Goal: Check status: Check status

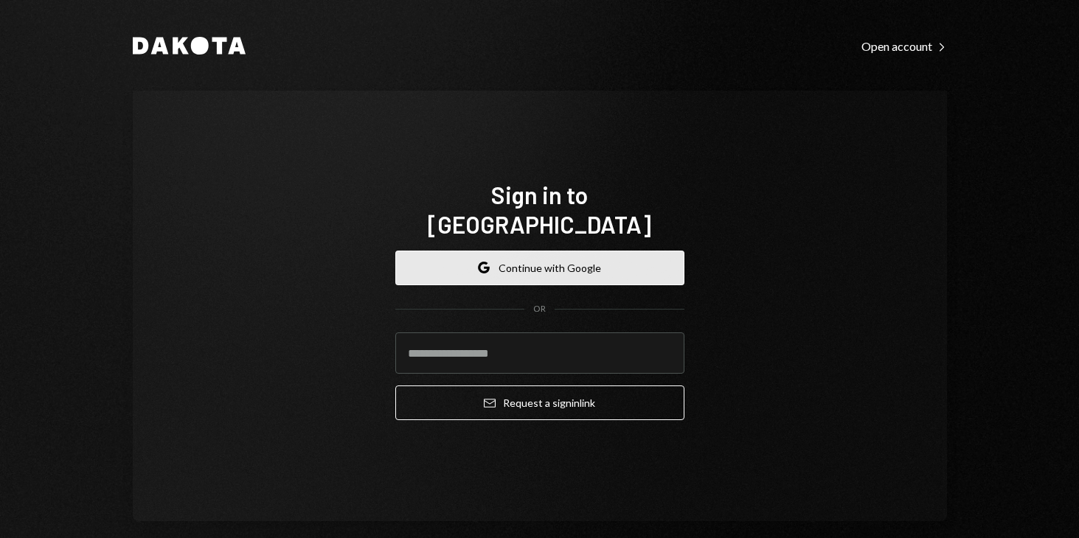
click at [483, 262] on icon "Google" at bounding box center [484, 268] width 12 height 12
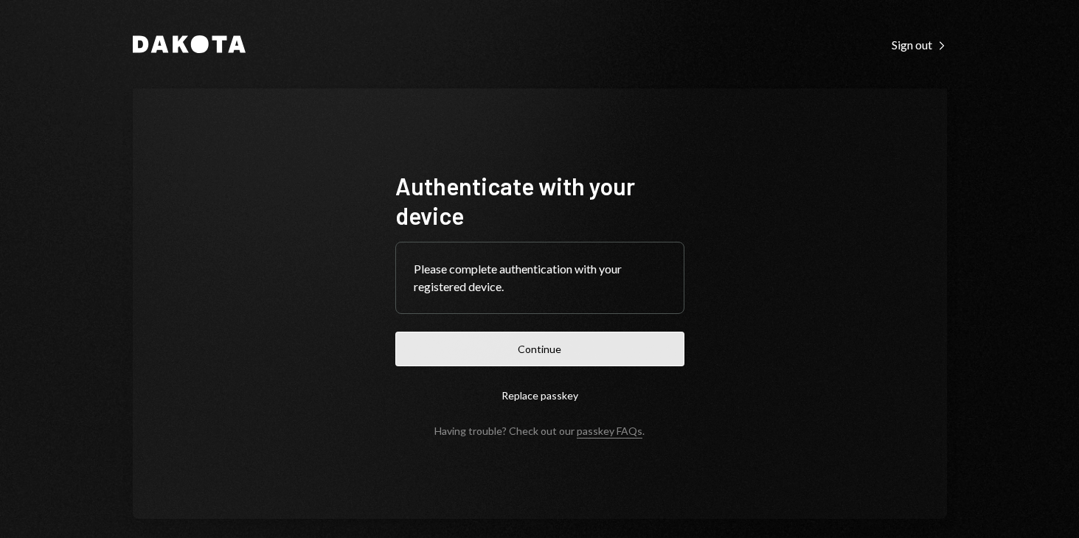
click at [542, 347] on button "Continue" at bounding box center [539, 349] width 289 height 35
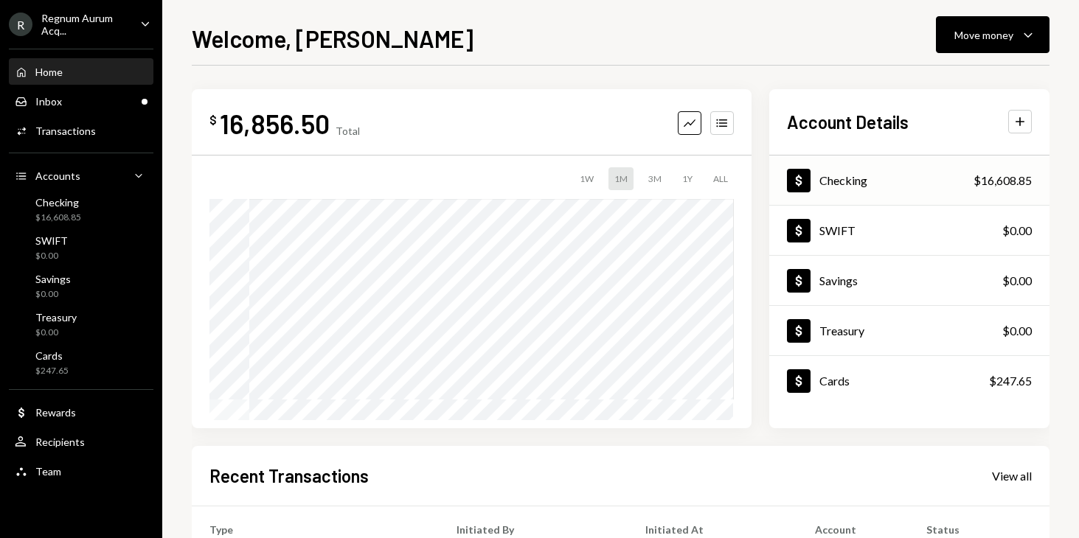
click at [865, 180] on div "Checking" at bounding box center [844, 180] width 48 height 14
click at [68, 93] on div "Inbox Inbox" at bounding box center [81, 101] width 133 height 25
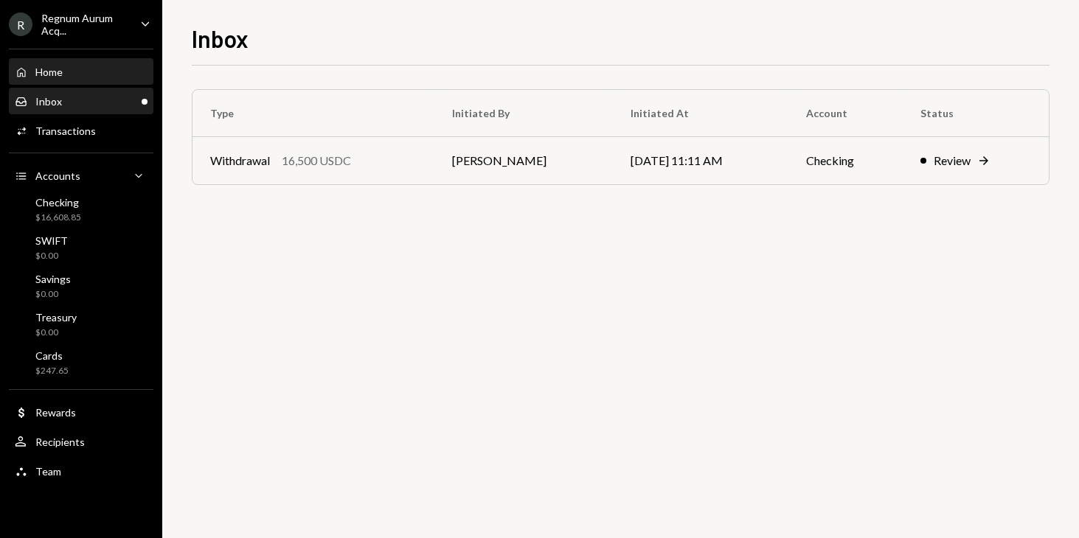
click at [63, 74] on div "Home Home" at bounding box center [81, 72] width 133 height 13
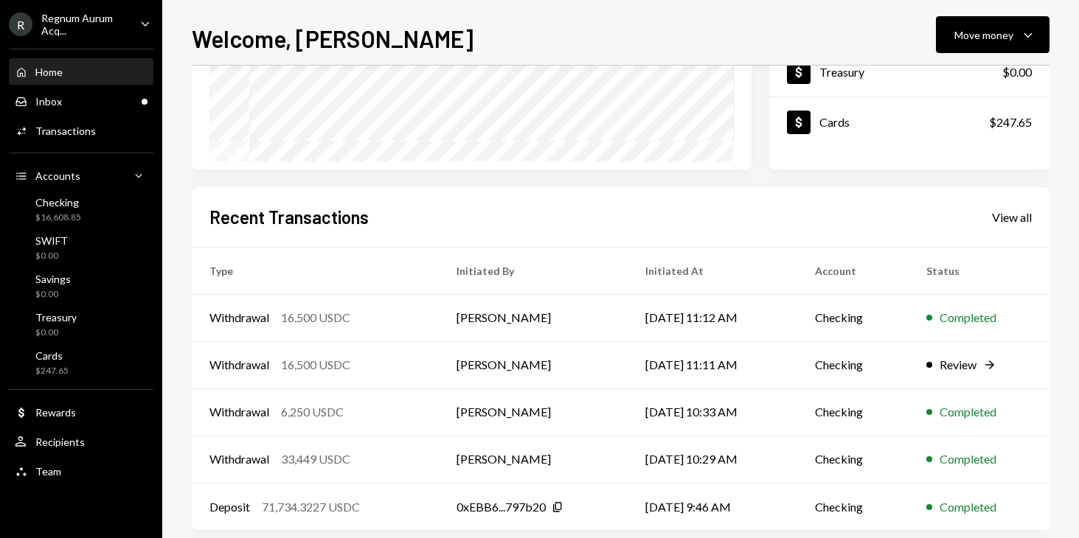
scroll to position [260, 0]
click at [288, 369] on div "16,500 USDC" at bounding box center [315, 365] width 69 height 18
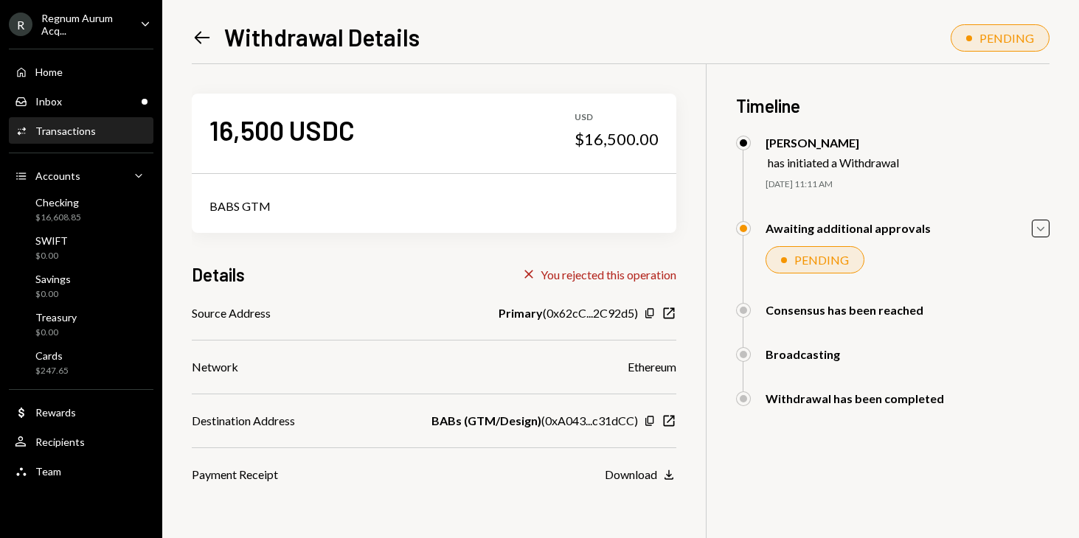
scroll to position [63, 0]
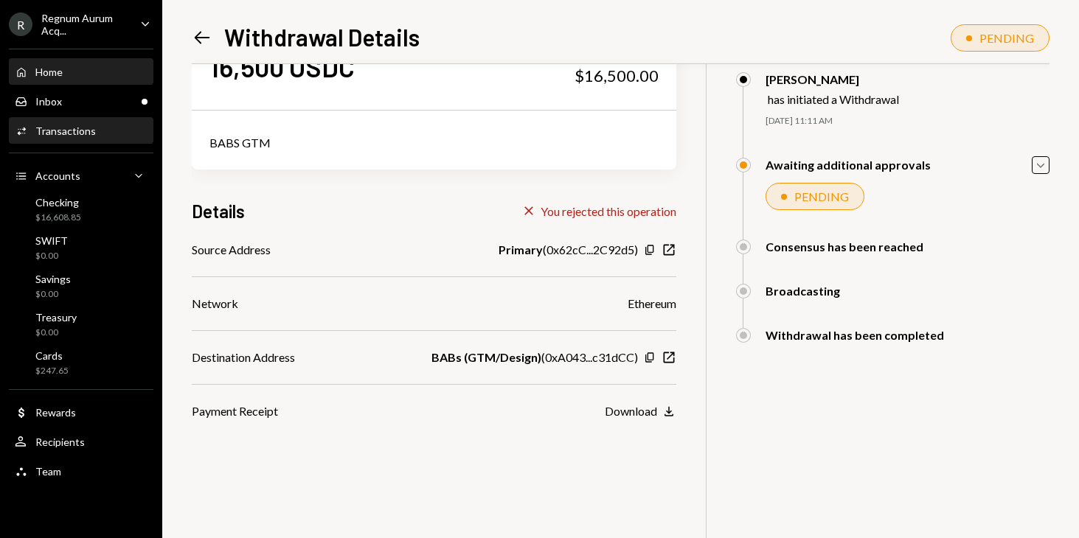
click at [73, 79] on div "Home Home" at bounding box center [81, 72] width 133 height 25
